Goal: Check status: Verify the current state of an ongoing process or item

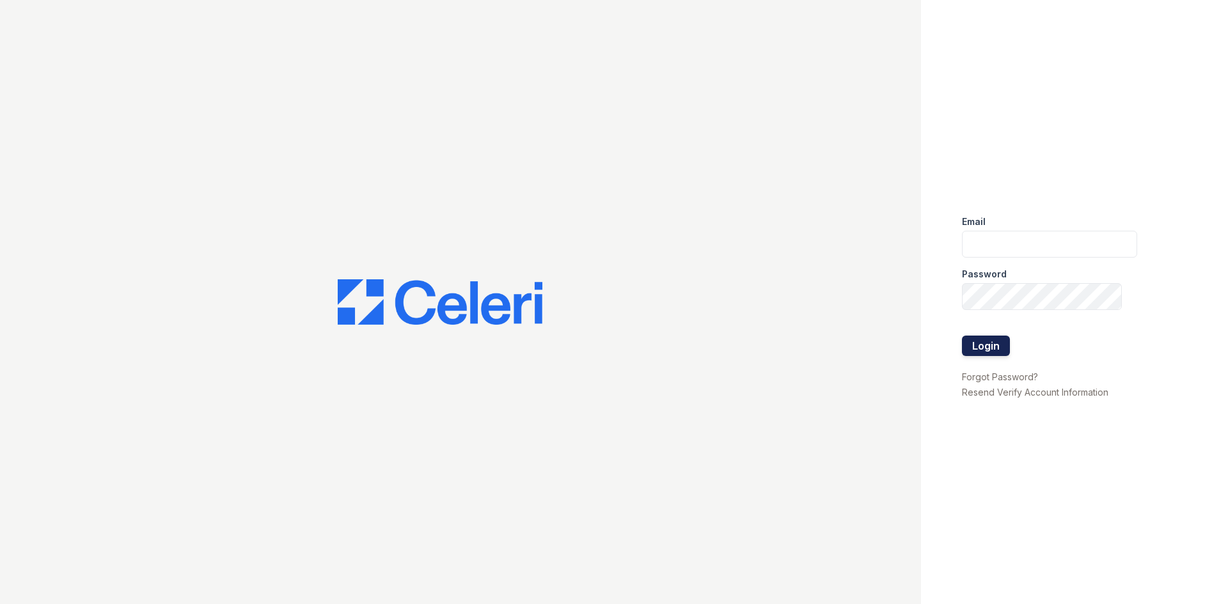
type input "bfriesner@trinity-pm.com"
click at [980, 342] on button "Login" at bounding box center [986, 346] width 48 height 20
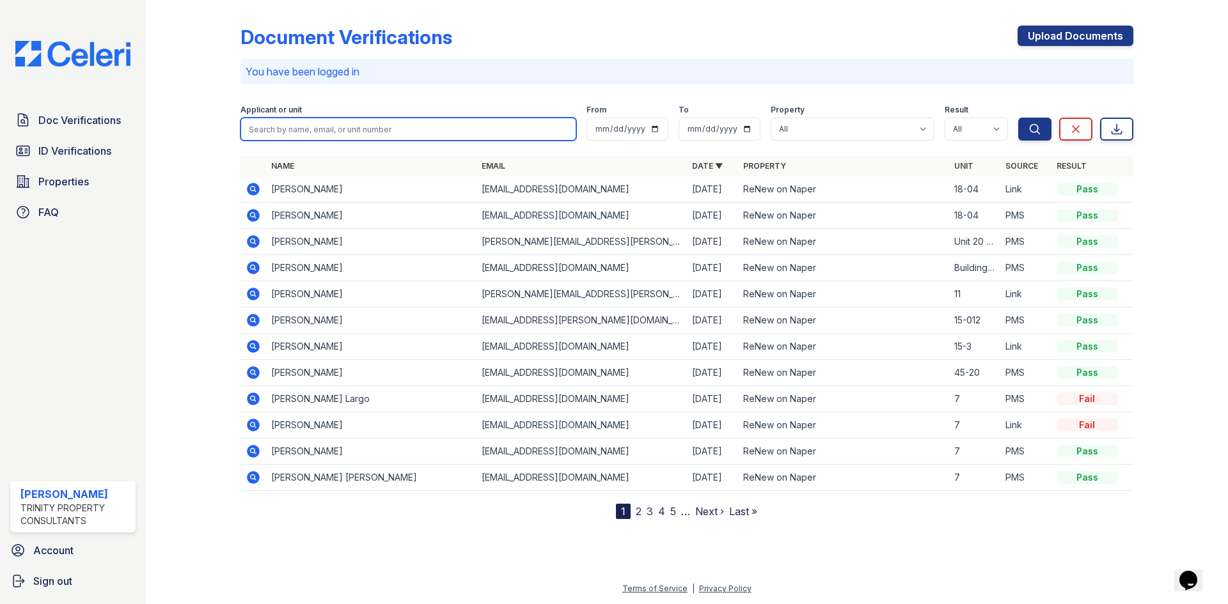
click at [290, 129] on input "search" at bounding box center [408, 129] width 336 height 23
type input "tanger"
click at [1018, 118] on button "Search" at bounding box center [1034, 129] width 33 height 23
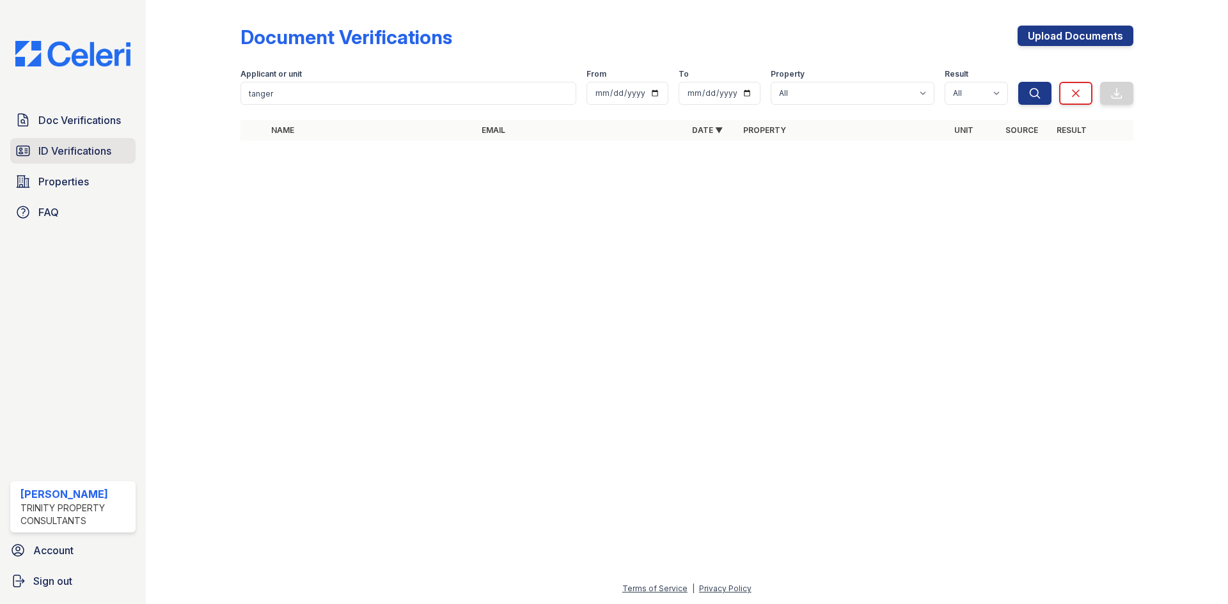
click at [80, 157] on span "ID Verifications" at bounding box center [74, 150] width 73 height 15
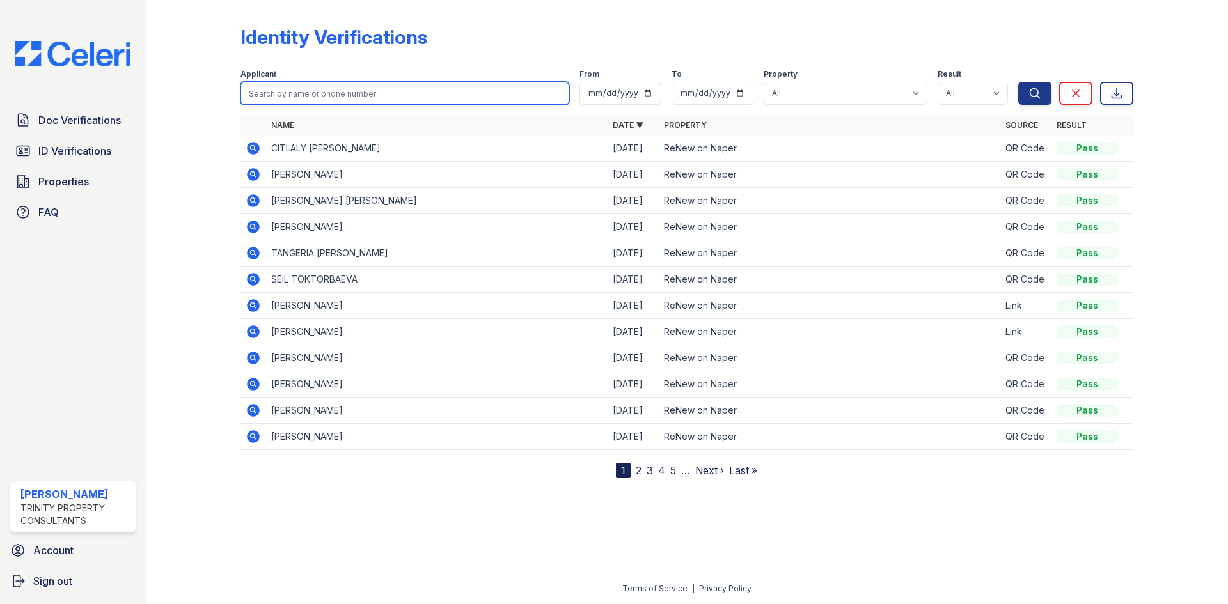
click at [277, 96] on input "search" at bounding box center [404, 93] width 329 height 23
type input "tang"
click at [1018, 82] on button "Search" at bounding box center [1034, 93] width 33 height 23
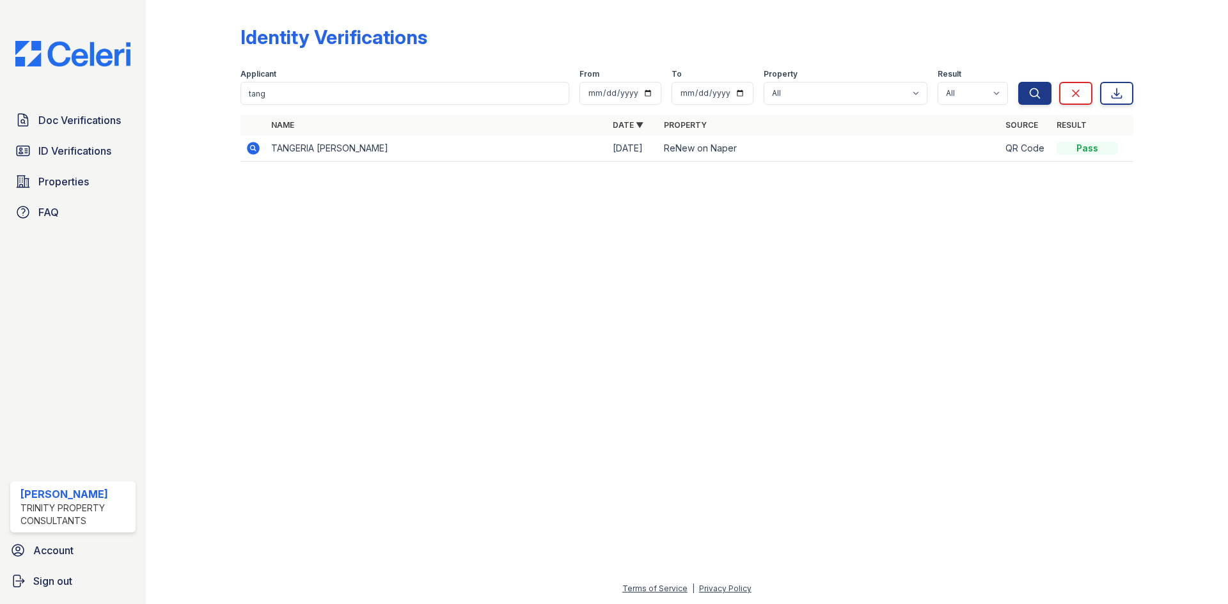
click at [253, 143] on icon at bounding box center [253, 148] width 13 height 13
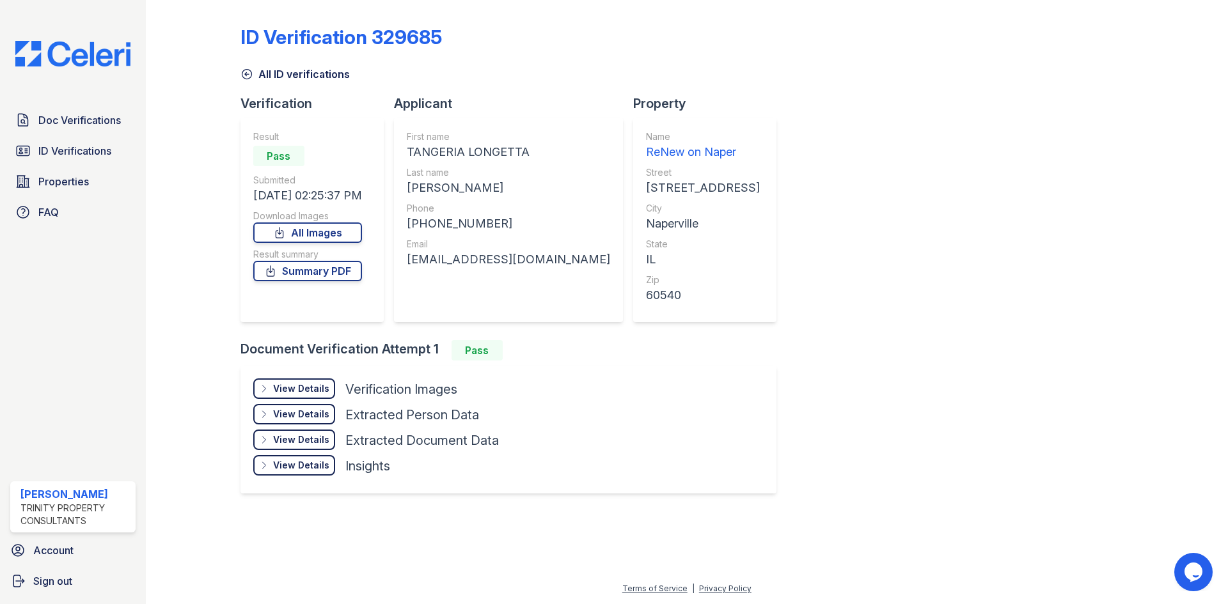
click at [290, 388] on div "View Details" at bounding box center [301, 388] width 56 height 13
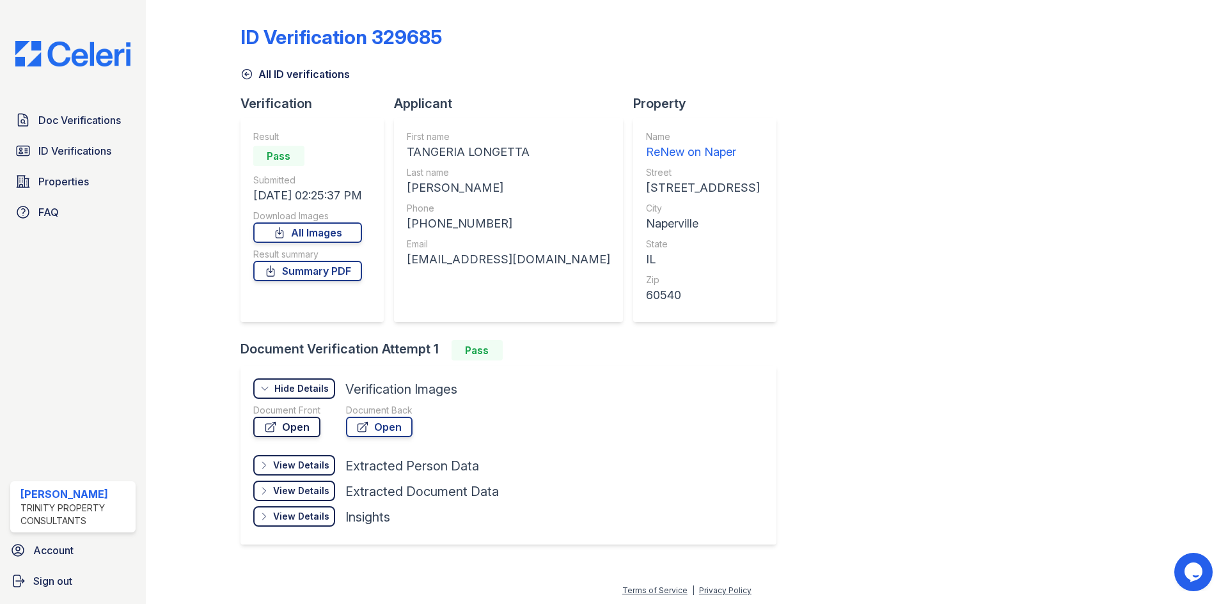
click at [298, 430] on link "Open" at bounding box center [286, 427] width 67 height 20
